Goal: Information Seeking & Learning: Check status

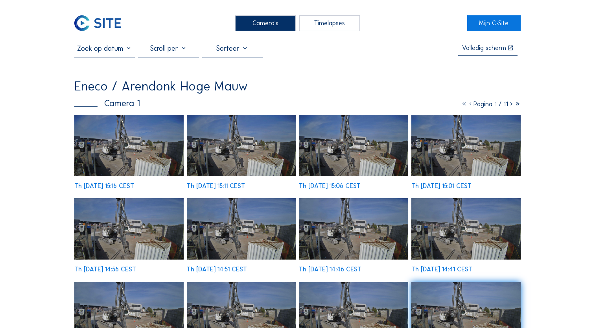
scroll to position [39, 0]
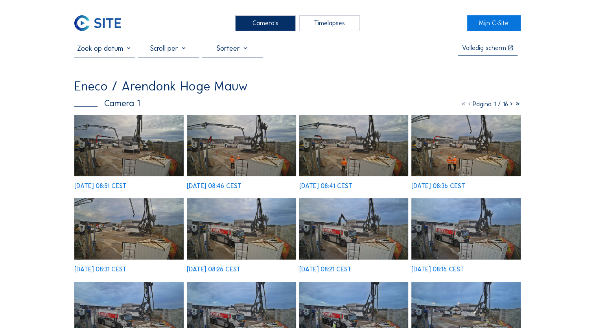
click at [113, 153] on img at bounding box center [128, 145] width 109 height 61
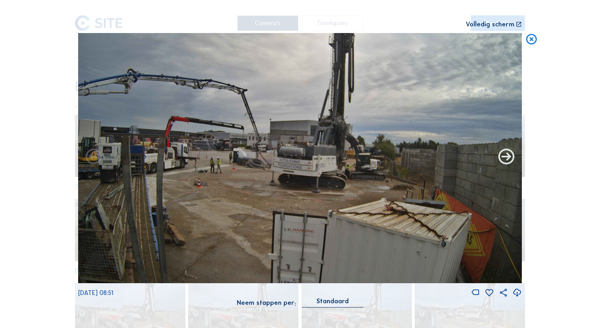
click at [502, 163] on icon at bounding box center [506, 157] width 19 height 19
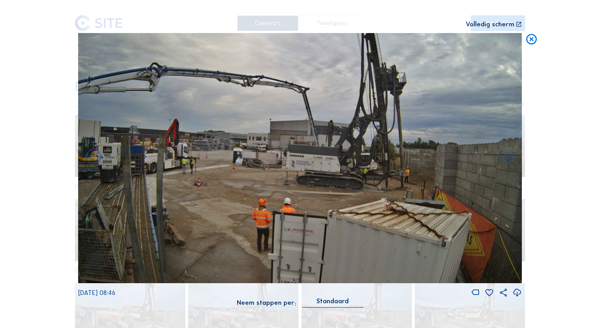
click at [502, 163] on icon at bounding box center [506, 157] width 19 height 19
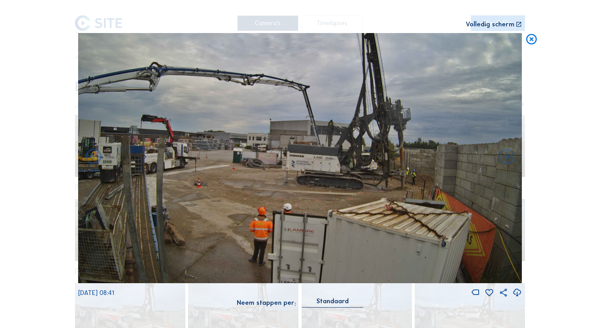
click at [502, 163] on icon at bounding box center [506, 157] width 19 height 19
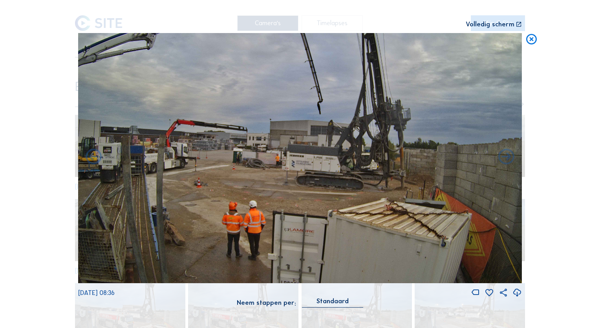
click at [502, 163] on icon at bounding box center [506, 157] width 19 height 19
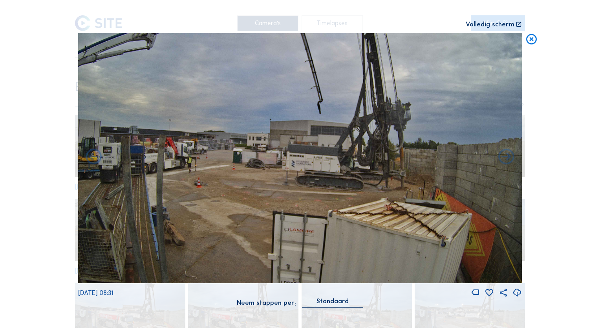
click at [502, 163] on icon at bounding box center [506, 157] width 19 height 19
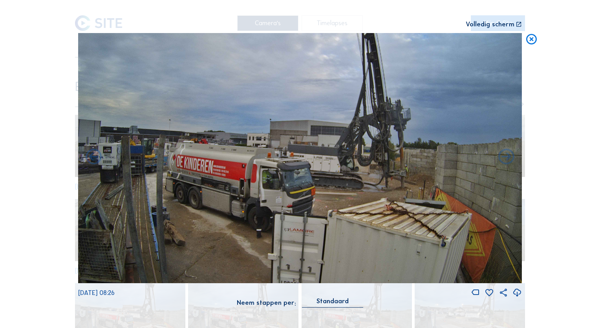
click at [502, 163] on icon at bounding box center [506, 157] width 19 height 19
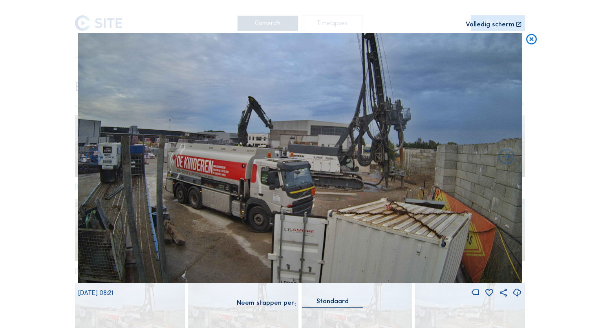
click at [502, 163] on icon at bounding box center [506, 157] width 19 height 19
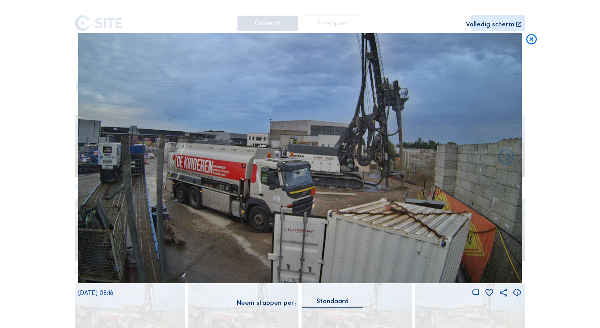
click at [502, 163] on icon at bounding box center [506, 157] width 19 height 19
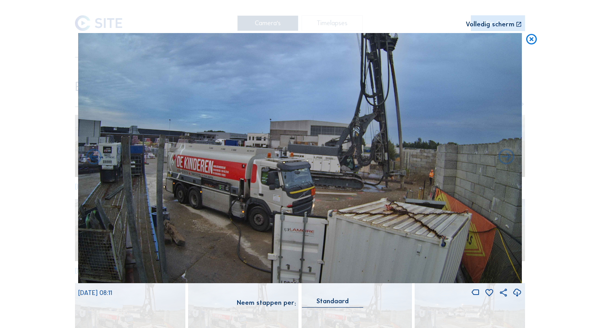
click at [502, 163] on icon at bounding box center [506, 157] width 19 height 19
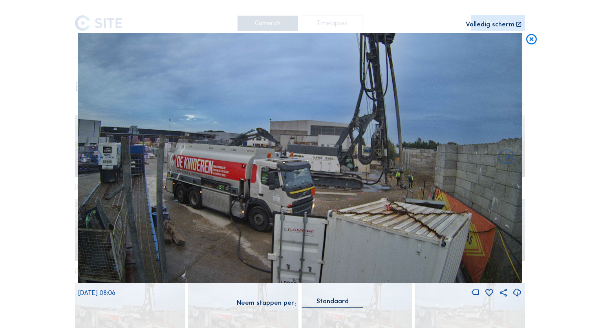
click at [502, 163] on icon at bounding box center [506, 157] width 19 height 19
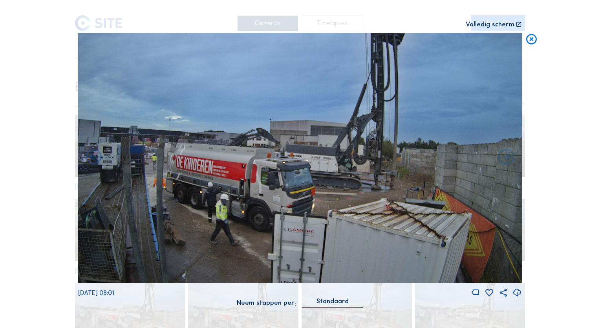
click at [502, 163] on icon at bounding box center [506, 157] width 19 height 19
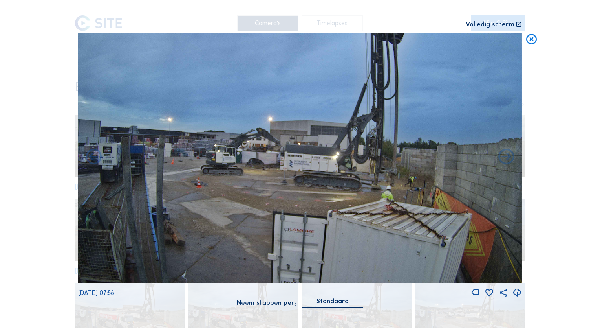
click at [502, 163] on div "[DATE] 07:56" at bounding box center [300, 165] width 444 height 265
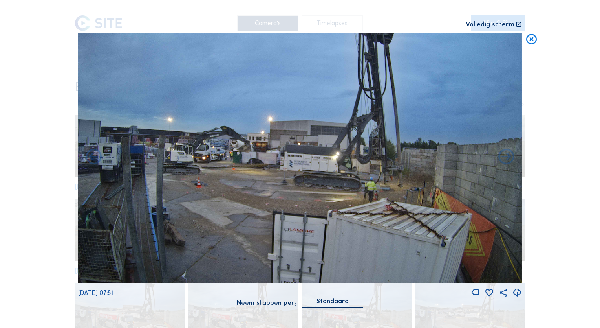
click at [502, 163] on icon at bounding box center [506, 157] width 19 height 19
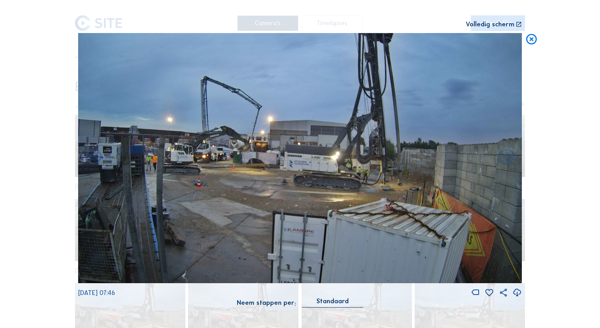
click at [502, 163] on icon at bounding box center [506, 157] width 19 height 19
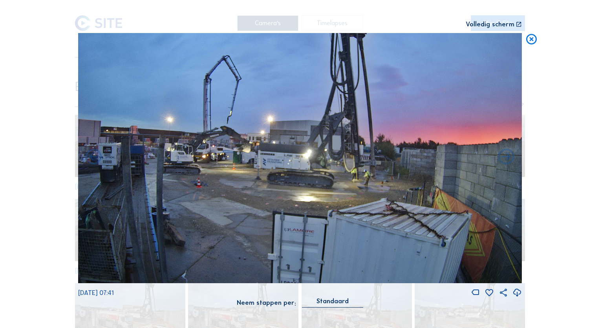
click at [502, 163] on icon at bounding box center [506, 157] width 19 height 19
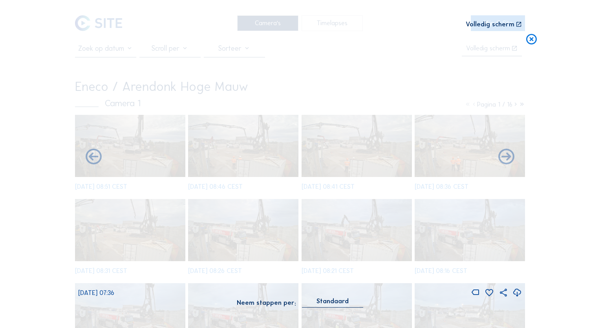
click at [502, 163] on icon at bounding box center [506, 157] width 19 height 19
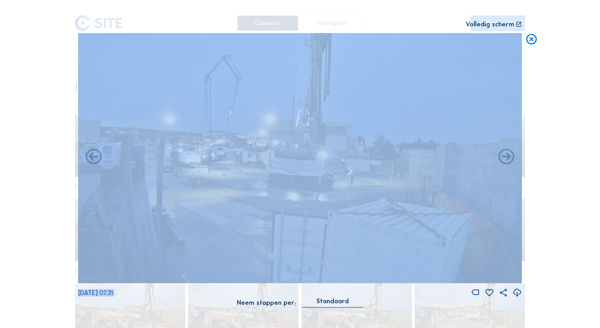
click at [502, 163] on icon at bounding box center [506, 157] width 19 height 19
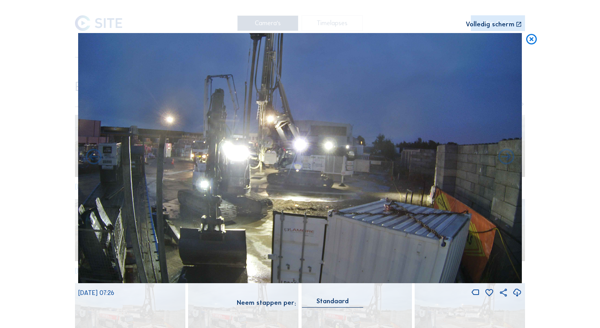
click at [502, 163] on icon at bounding box center [506, 157] width 19 height 19
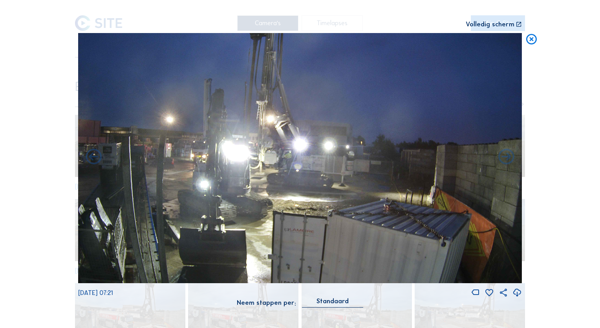
click at [502, 163] on icon at bounding box center [506, 157] width 19 height 19
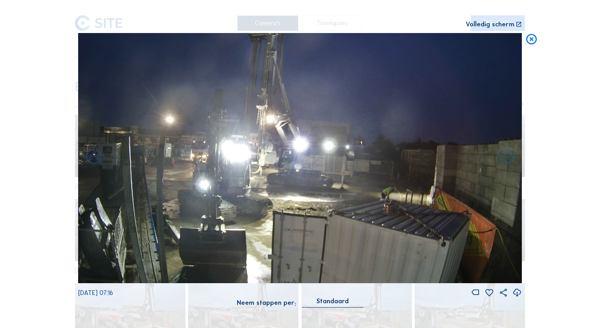
click at [502, 163] on icon at bounding box center [506, 157] width 19 height 19
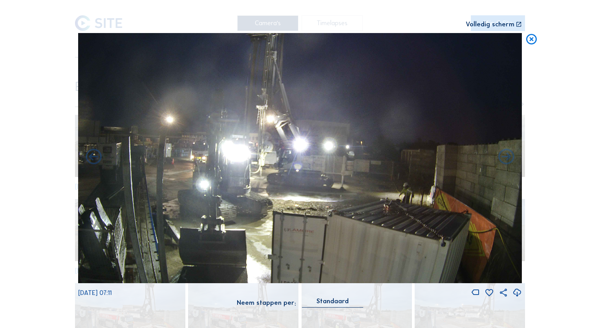
click at [502, 163] on icon at bounding box center [506, 157] width 19 height 19
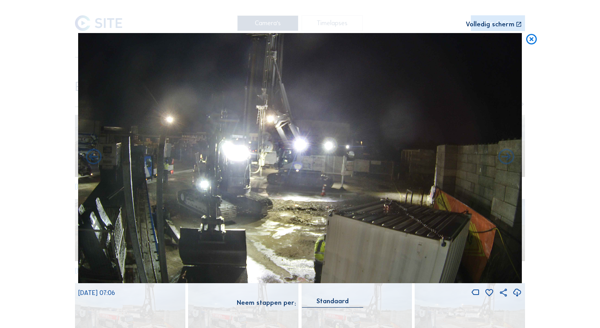
click at [502, 163] on icon at bounding box center [506, 157] width 19 height 19
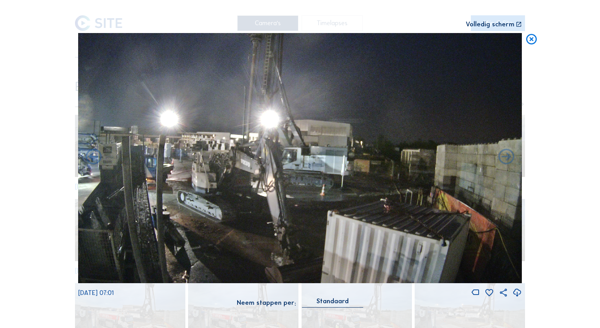
click at [502, 163] on icon at bounding box center [506, 157] width 19 height 19
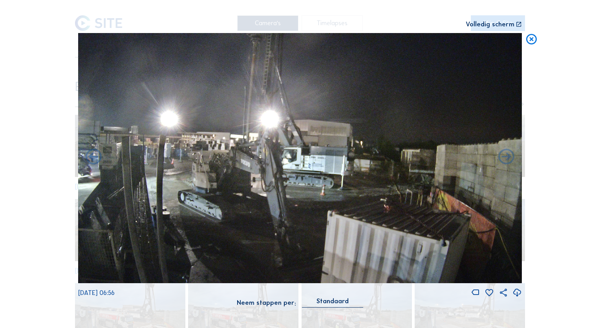
click at [533, 40] on icon at bounding box center [531, 39] width 13 height 13
